Goal: Task Accomplishment & Management: Complete application form

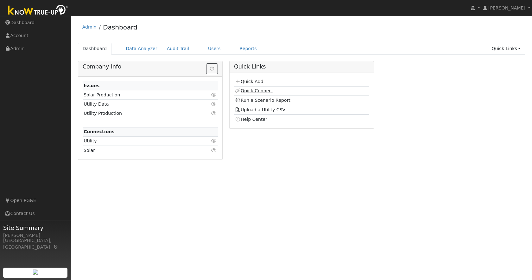
click at [250, 91] on link "Quick Connect" at bounding box center [254, 90] width 38 height 5
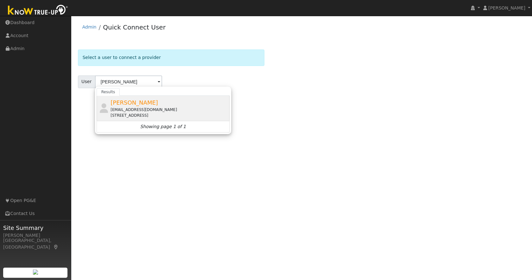
click at [128, 107] on div "acchiara@gmail.com" at bounding box center [169, 110] width 117 height 6
type input "Annette Chiara"
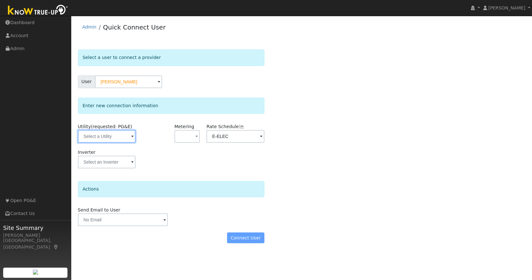
click at [114, 136] on input "text" at bounding box center [107, 136] width 58 height 13
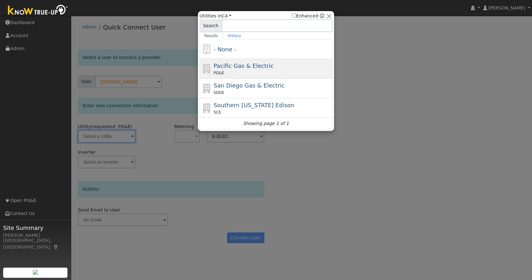
click at [297, 71] on div "PG&E" at bounding box center [272, 73] width 117 height 6
type input "PG&E"
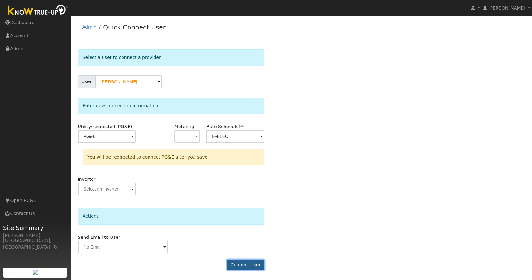
click at [241, 264] on button "Connect User" at bounding box center [245, 264] width 37 height 11
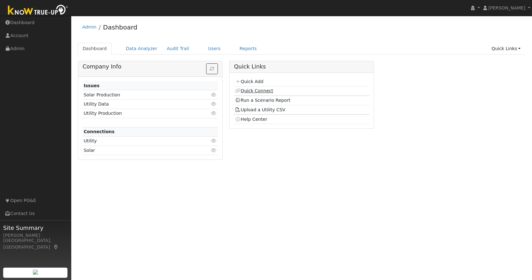
click at [252, 91] on link "Quick Connect" at bounding box center [254, 90] width 38 height 5
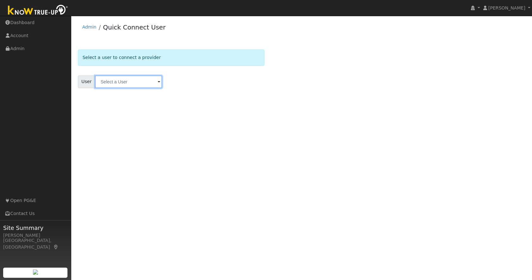
click at [111, 83] on input "text" at bounding box center [128, 81] width 67 height 13
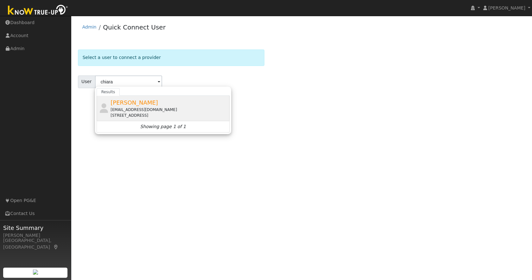
click at [126, 100] on span "[PERSON_NAME]" at bounding box center [135, 102] width 48 height 7
type input "[PERSON_NAME]"
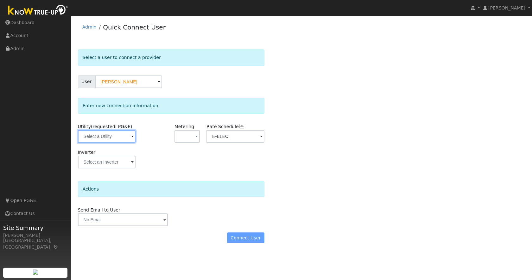
click at [116, 139] on input "text" at bounding box center [107, 136] width 58 height 13
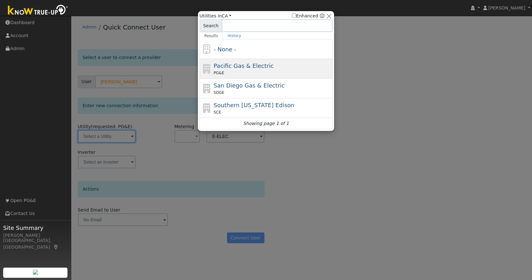
click at [283, 69] on div "Pacific Gas & Electric PG&E" at bounding box center [272, 68] width 117 height 14
type input "PG&E"
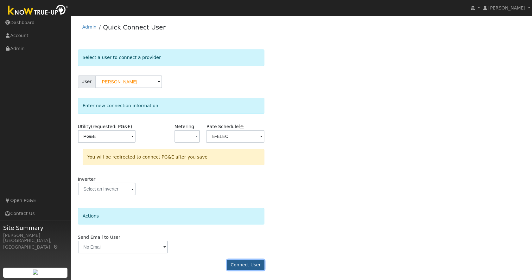
click at [244, 265] on button "Connect User" at bounding box center [245, 264] width 37 height 11
